Goal: Information Seeking & Learning: Learn about a topic

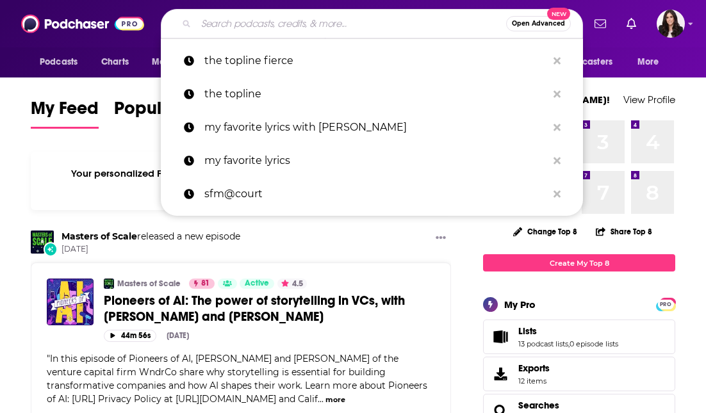
click at [272, 22] on input "Search podcasts, credits, & more..." at bounding box center [351, 23] width 310 height 21
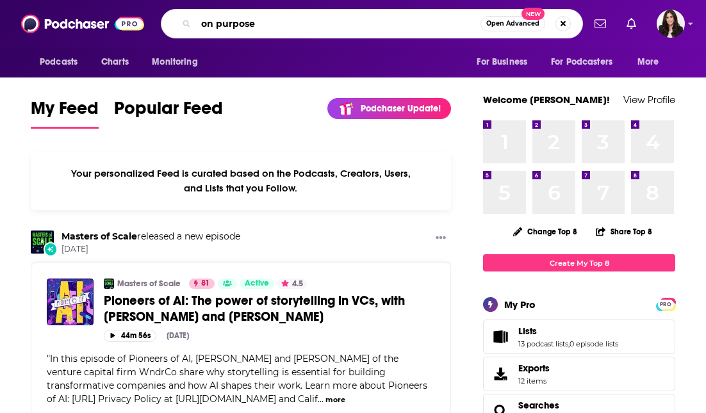
type input "on purpose"
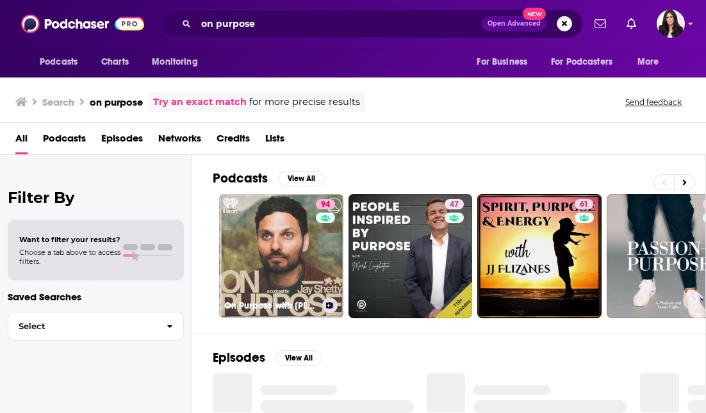
click at [256, 240] on link "94 On Purpose with [PERSON_NAME]" at bounding box center [281, 256] width 124 height 124
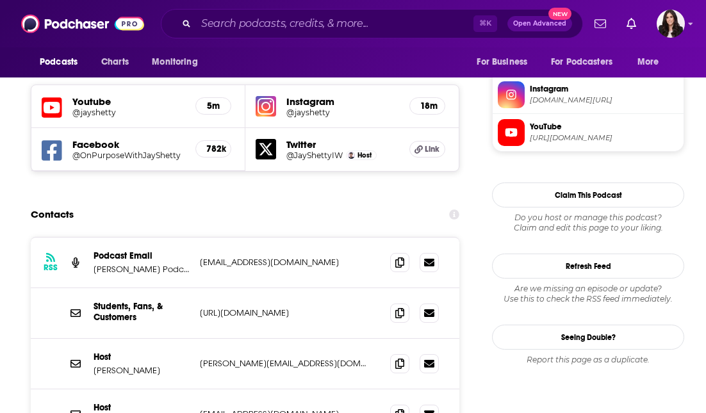
scroll to position [1208, 0]
